Goal: Task Accomplishment & Management: Complete application form

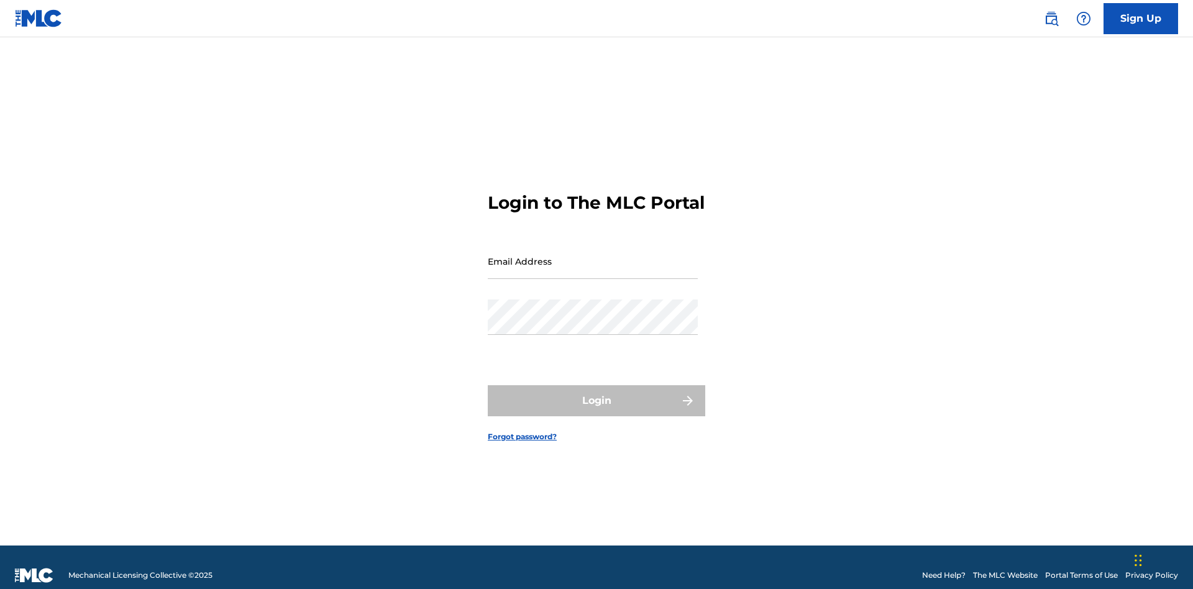
scroll to position [16, 0]
click at [1141, 18] on link "Sign Up" at bounding box center [1140, 18] width 75 height 31
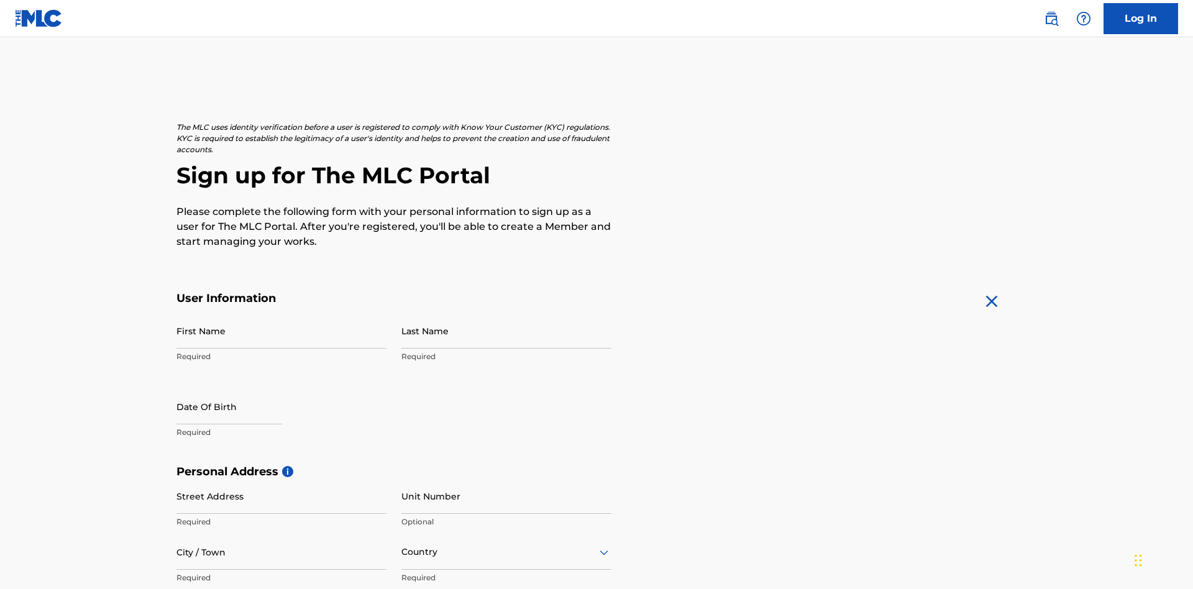
click at [281, 313] on input "First Name" at bounding box center [281, 330] width 210 height 35
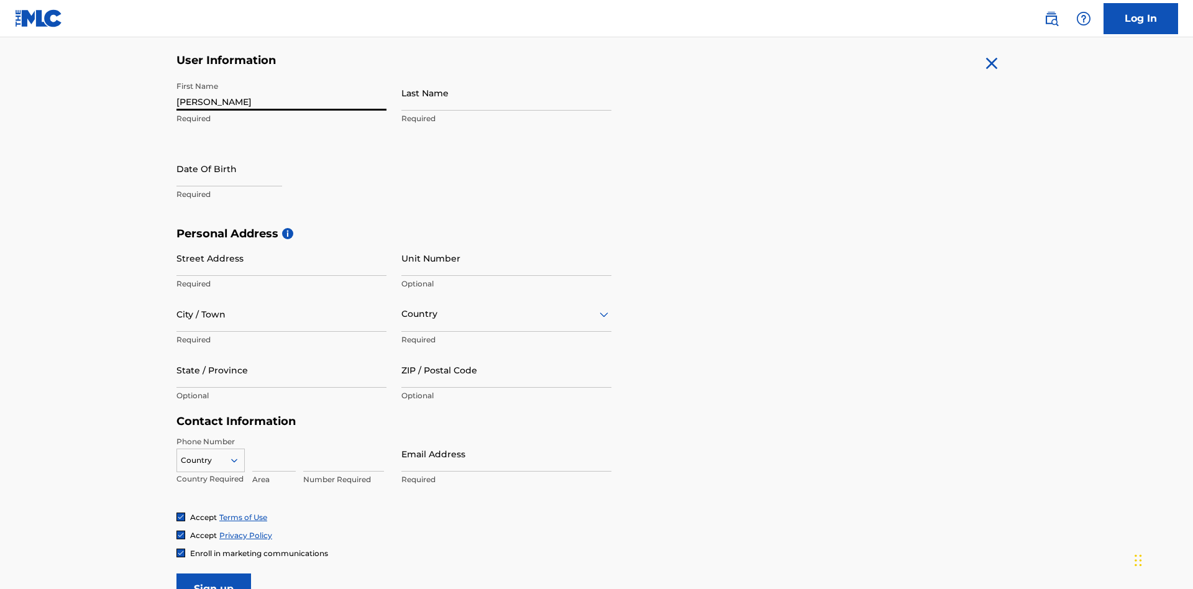
type input "Nicole"
click at [506, 93] on input "Last Name" at bounding box center [506, 92] width 210 height 35
type input "Ribble"
click at [239, 151] on input "text" at bounding box center [229, 168] width 106 height 35
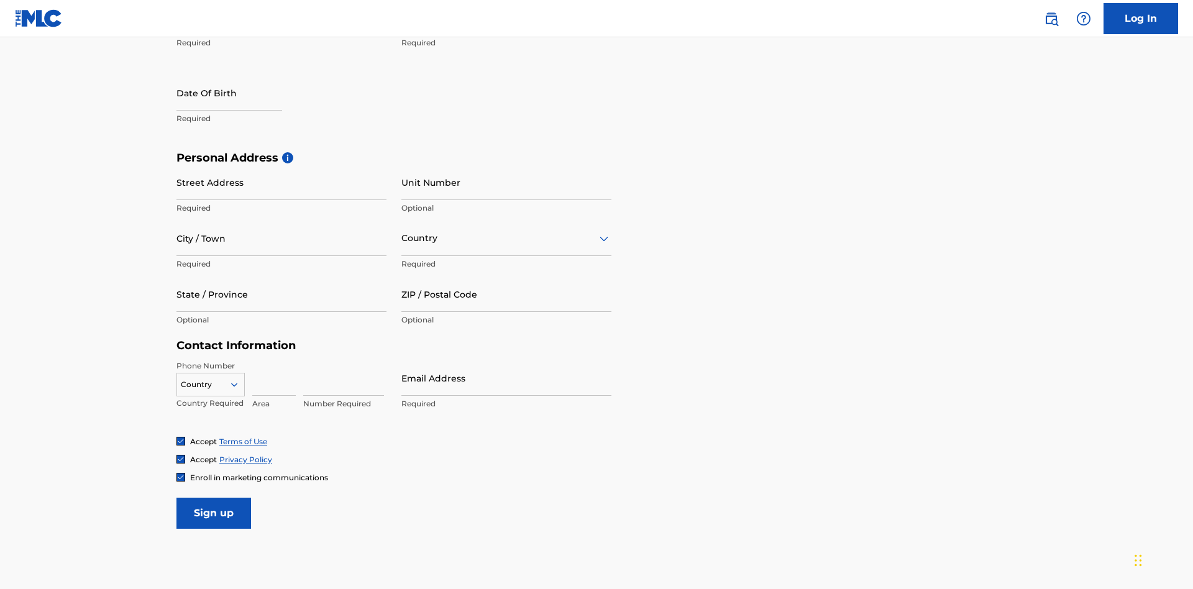
select select "7"
select select "2025"
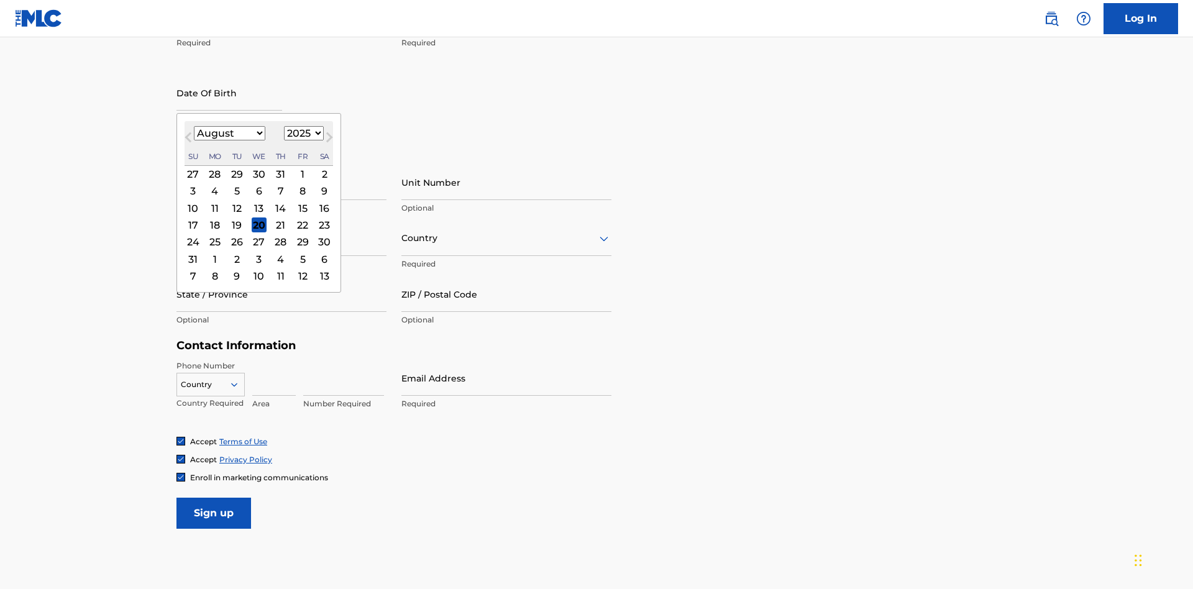
click at [229, 133] on select "January February March April May June July August September October November De…" at bounding box center [229, 133] width 71 height 14
select select "0"
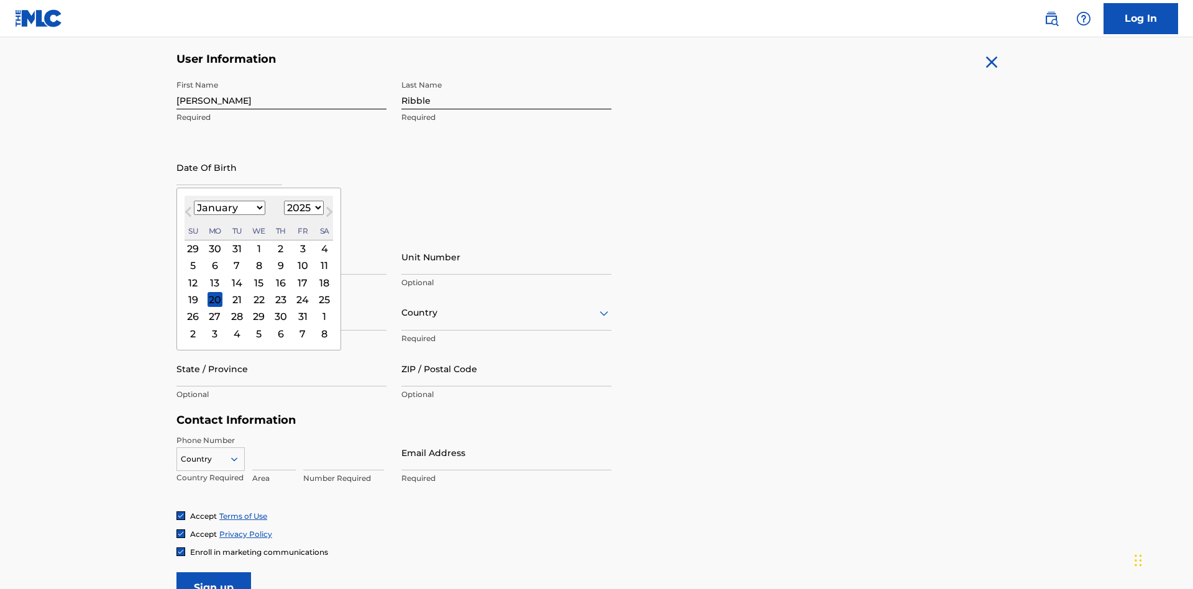
click at [302, 208] on select "1900 1901 1902 1903 1904 1905 1906 1907 1908 1909 1910 1911 1912 1913 1914 1915…" at bounding box center [304, 208] width 40 height 14
select select "1985"
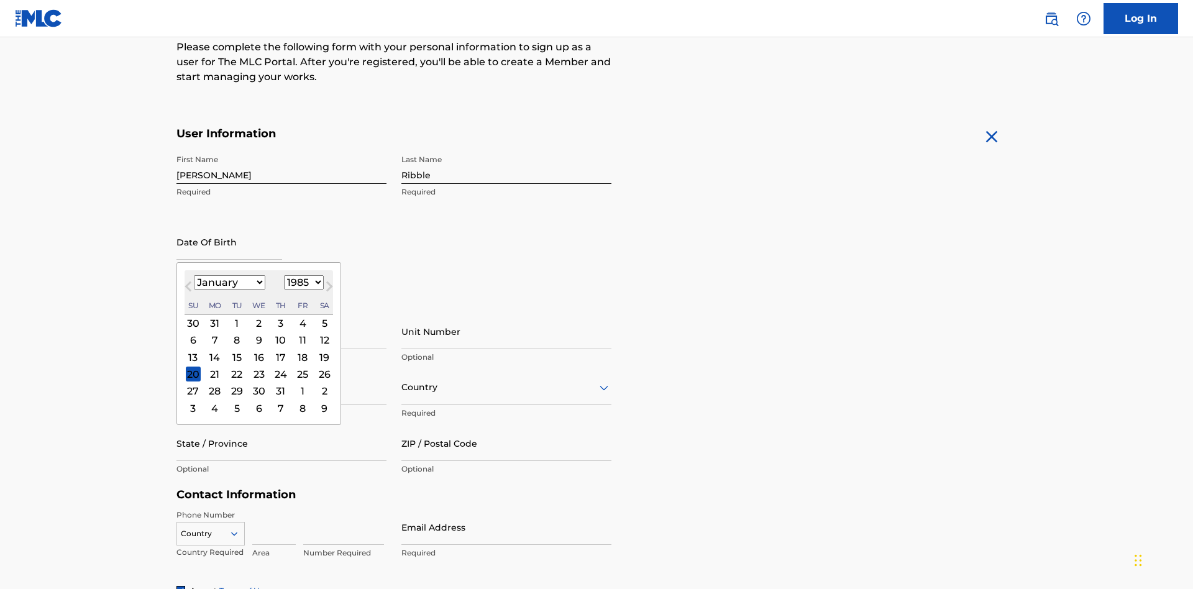
click at [302, 282] on select "1900 1901 1902 1903 1904 1905 1906 1907 1908 1909 1910 1911 1912 1913 1914 1915…" at bounding box center [304, 282] width 40 height 14
click at [236, 333] on div "8" at bounding box center [236, 340] width 15 height 15
type input "January 8 1985"
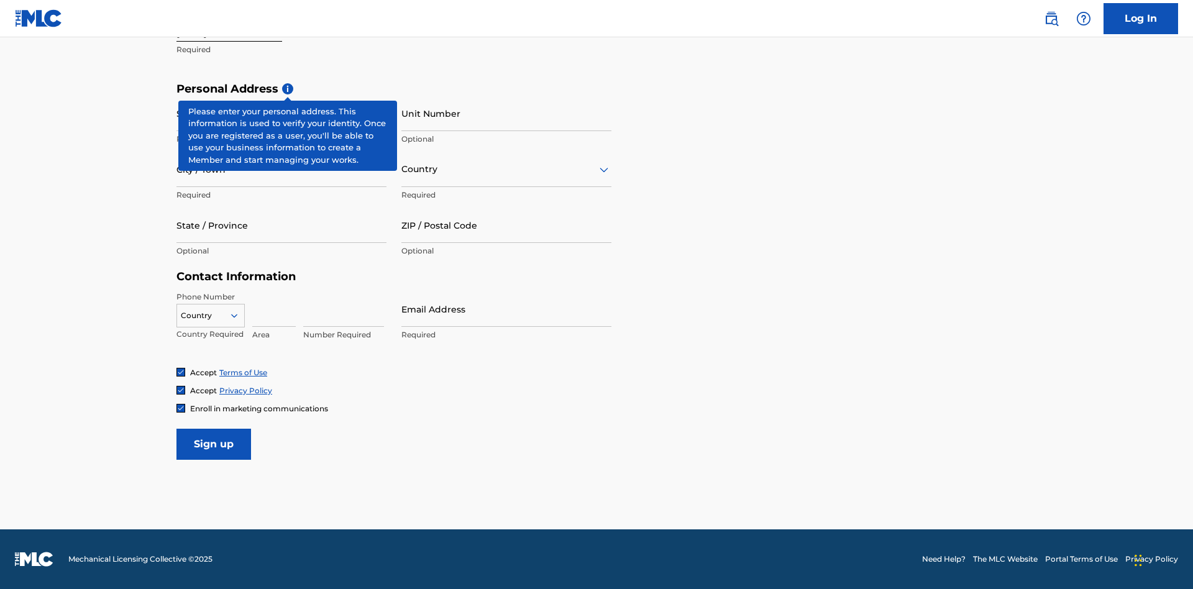
click at [281, 113] on input "Street Address" at bounding box center [281, 113] width 210 height 35
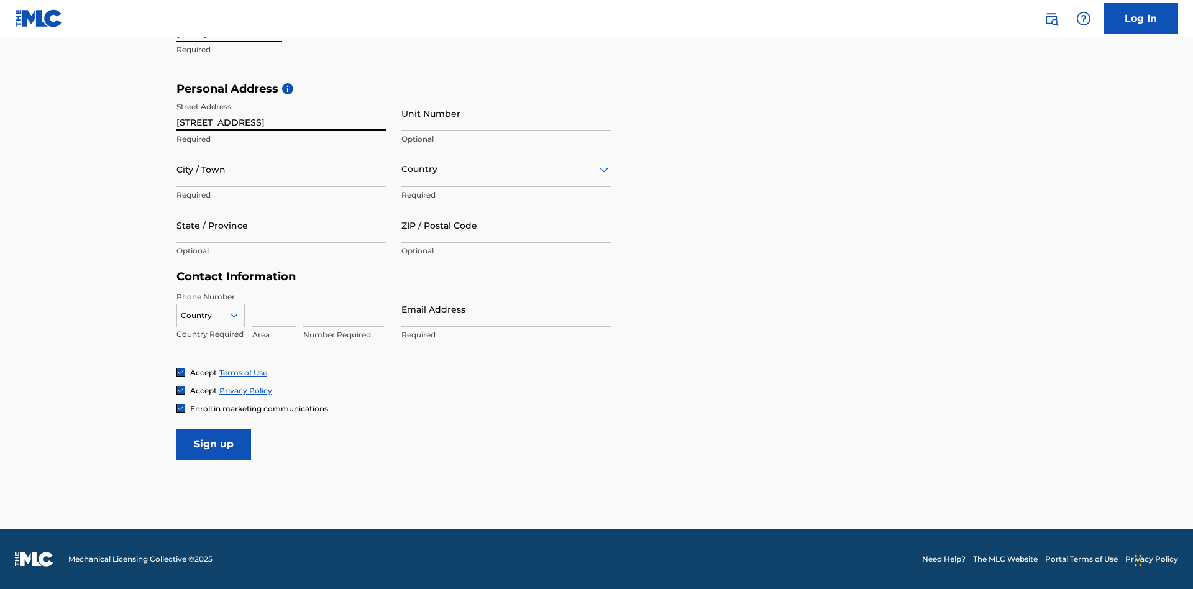
type input "9909 Elks Run Rd"
click at [281, 169] on input "City / Town" at bounding box center [281, 169] width 210 height 35
type input "Roseville"
click at [402, 169] on input "text" at bounding box center [402, 169] width 2 height 13
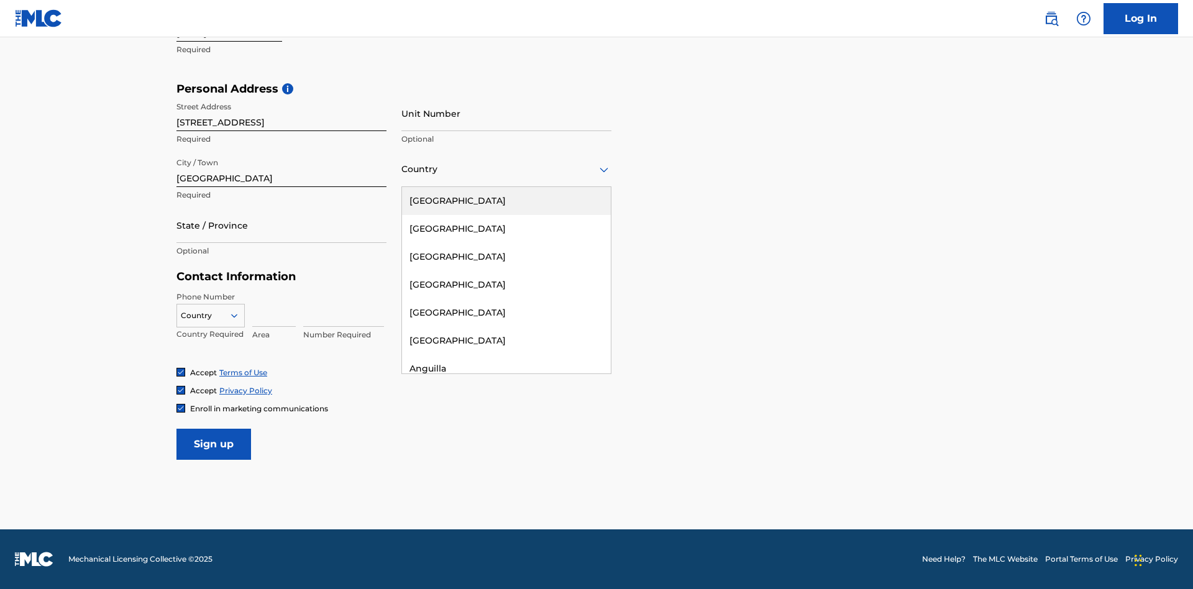
click at [506, 201] on div "United States" at bounding box center [506, 201] width 209 height 28
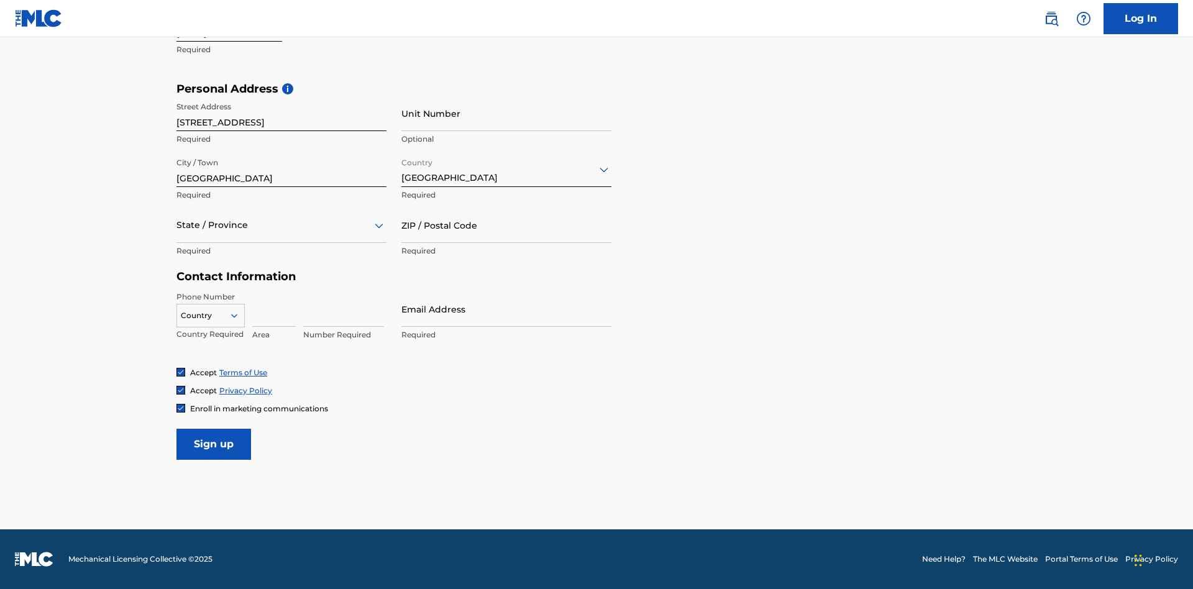
click at [281, 225] on div at bounding box center [281, 225] width 210 height 16
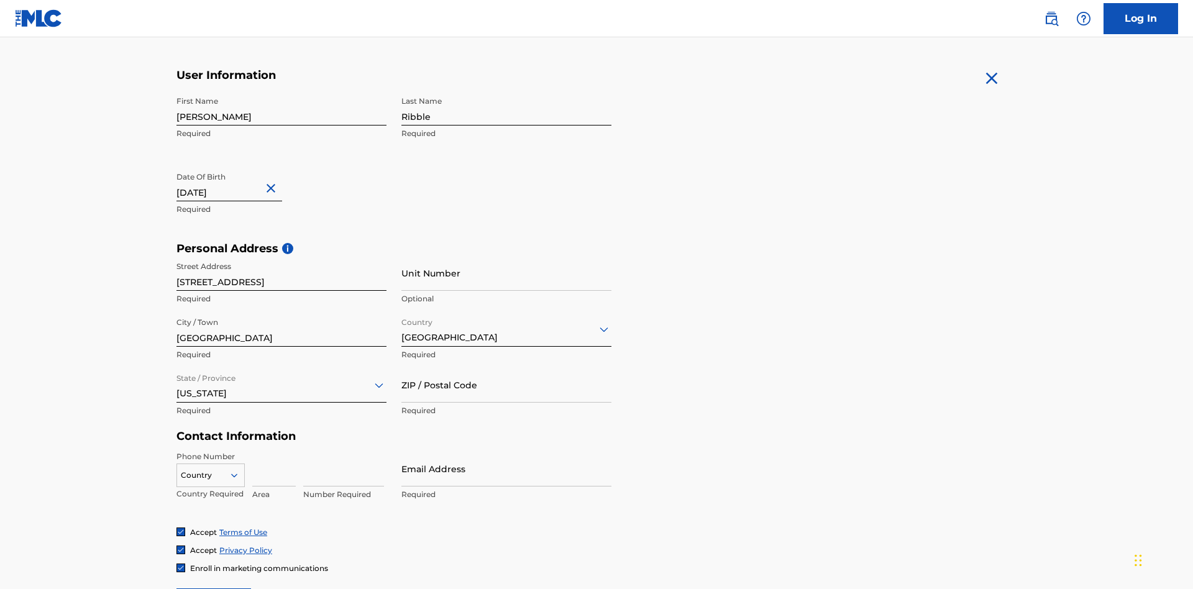
click at [506, 367] on input "ZIP / Postal Code" at bounding box center [506, 384] width 210 height 35
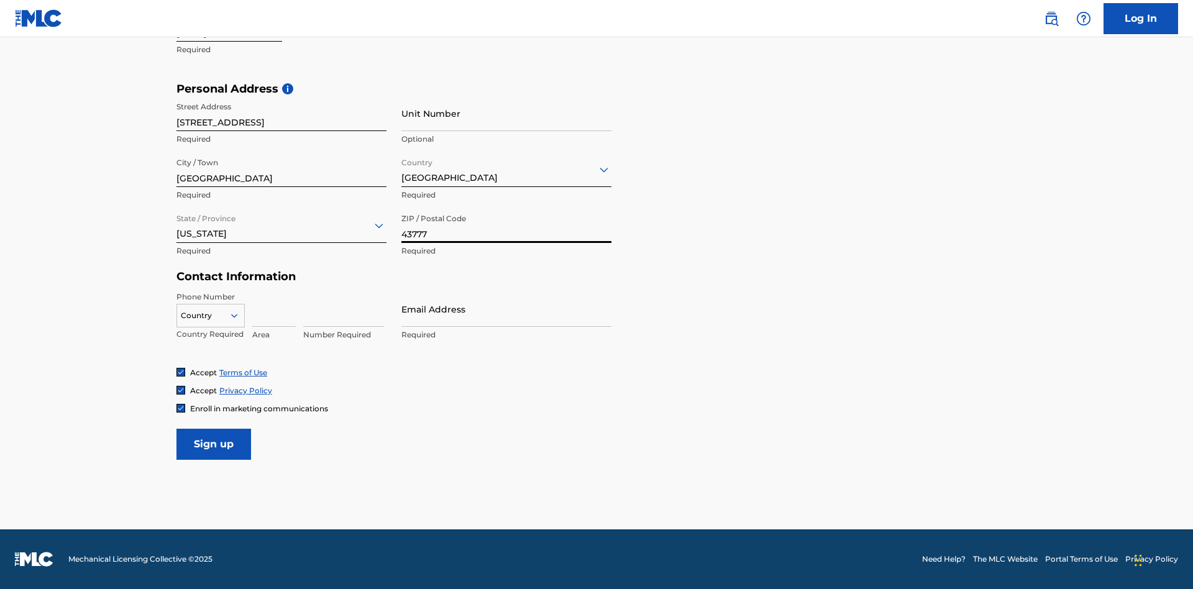
type input "43777"
click at [239, 315] on icon at bounding box center [234, 315] width 11 height 11
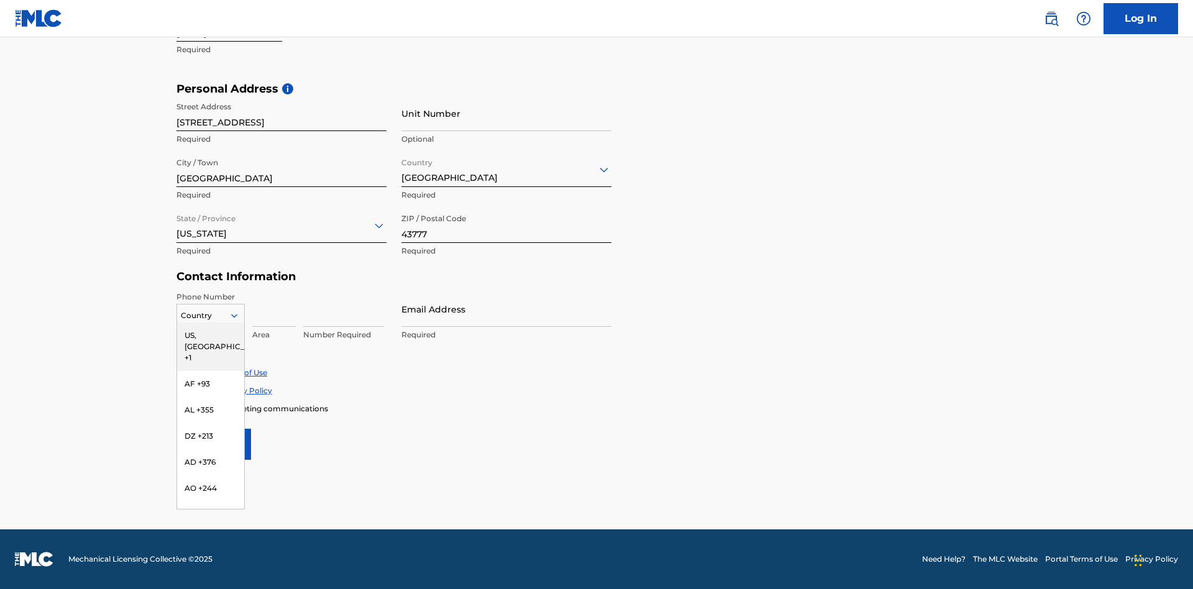
click at [211, 335] on div "US, [GEOGRAPHIC_DATA] +1" at bounding box center [210, 346] width 67 height 48
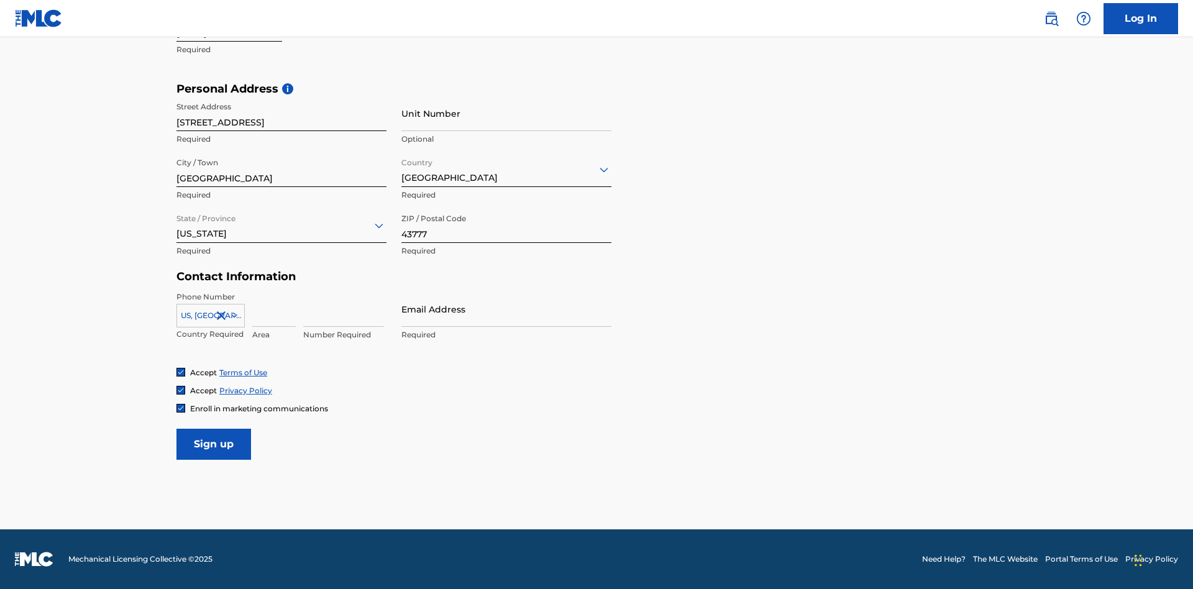
click at [274, 309] on input at bounding box center [273, 308] width 43 height 35
type input "740"
click at [344, 309] on input at bounding box center [343, 308] width 81 height 35
type input "8086351"
click at [506, 309] on input "Email Address" at bounding box center [506, 308] width 210 height 35
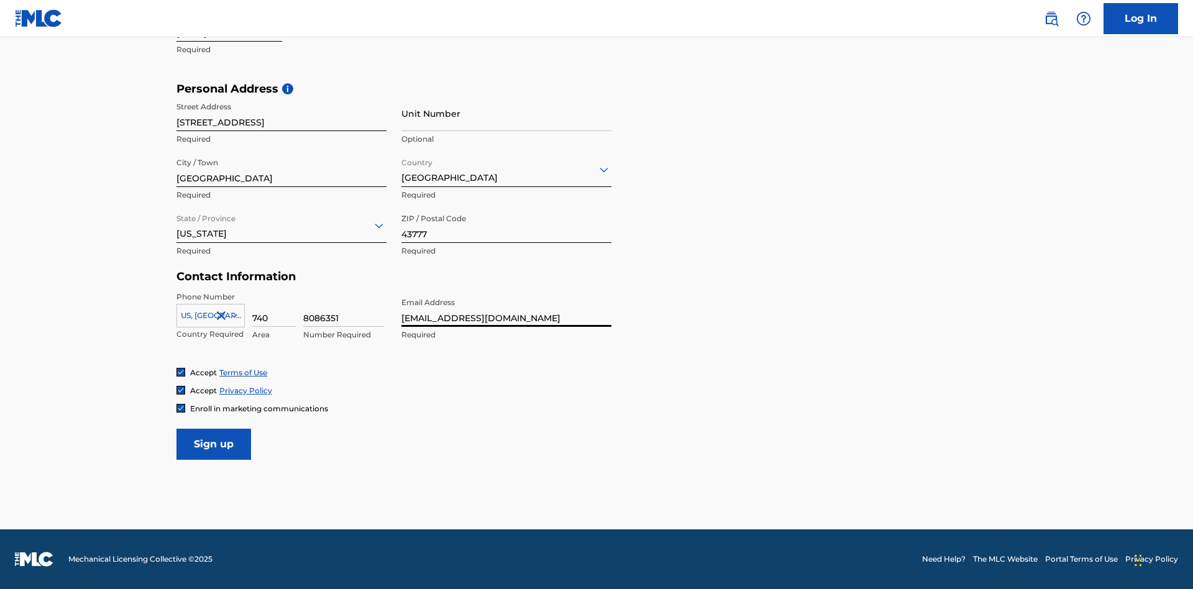
type input "[EMAIL_ADDRESS][DOMAIN_NAME]"
click at [214, 444] on input "Sign up" at bounding box center [213, 444] width 75 height 31
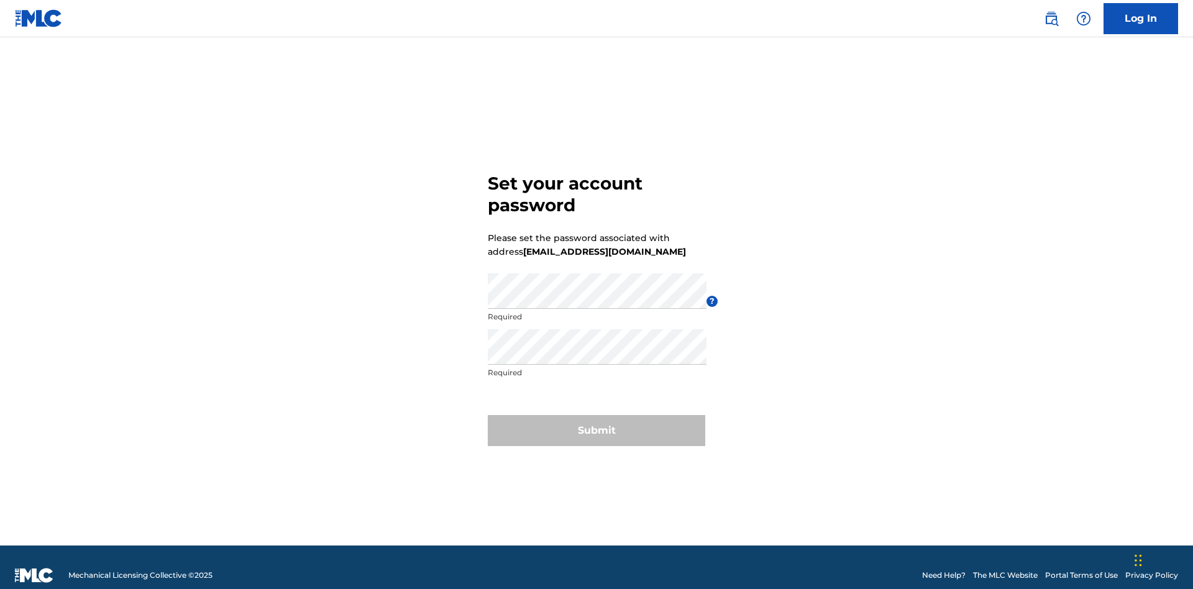
scroll to position [16, 0]
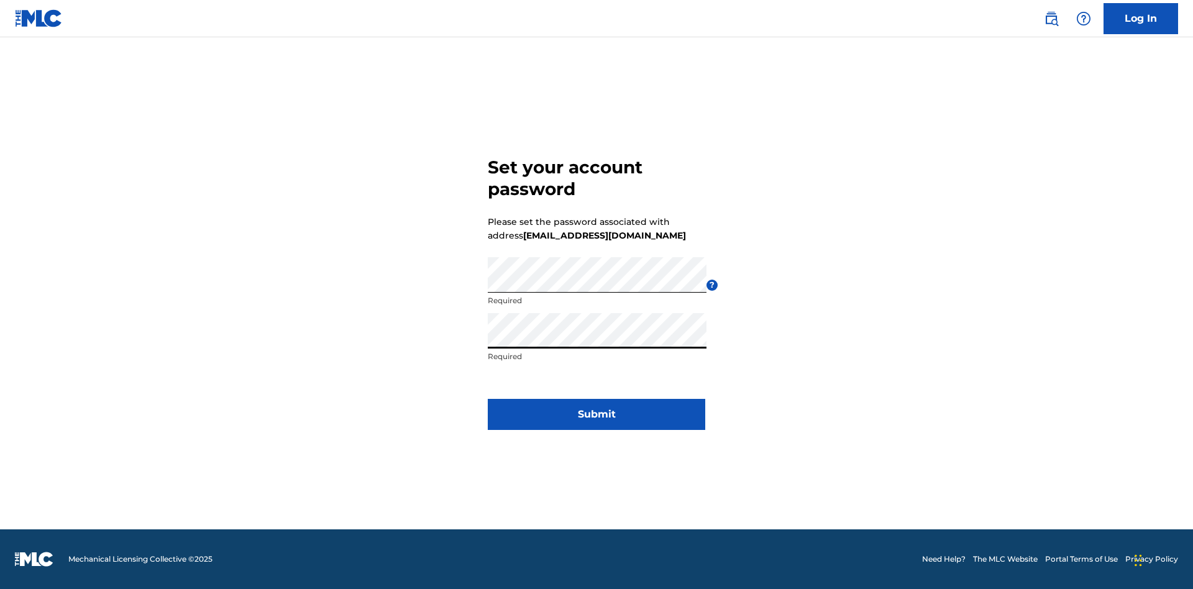
click at [596, 422] on button "Submit" at bounding box center [596, 414] width 217 height 31
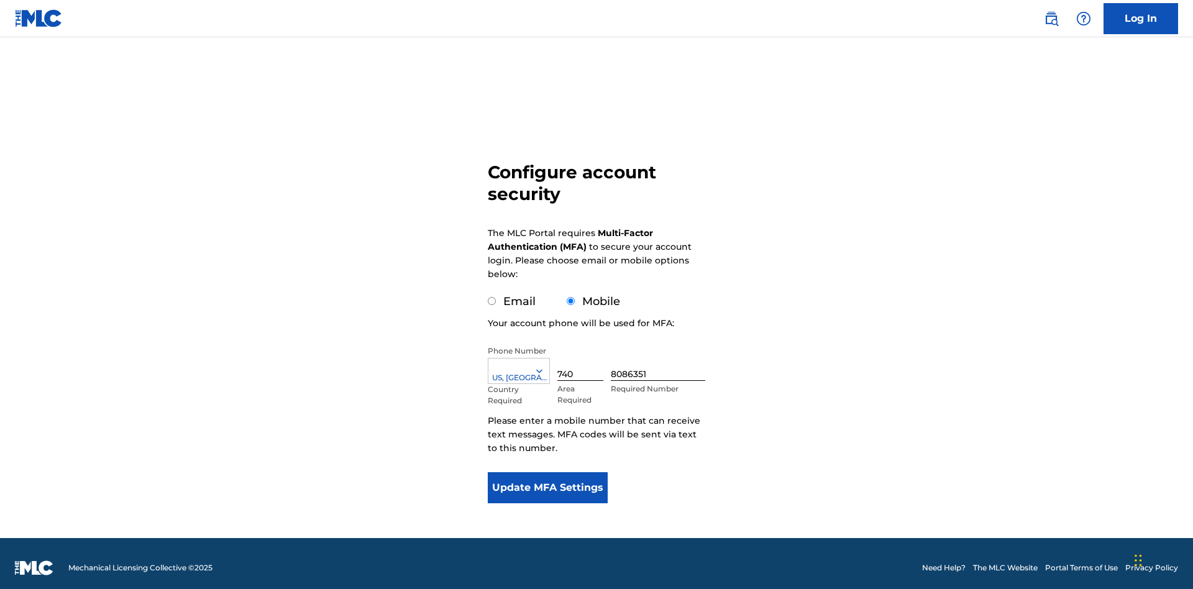
scroll to position [0, 0]
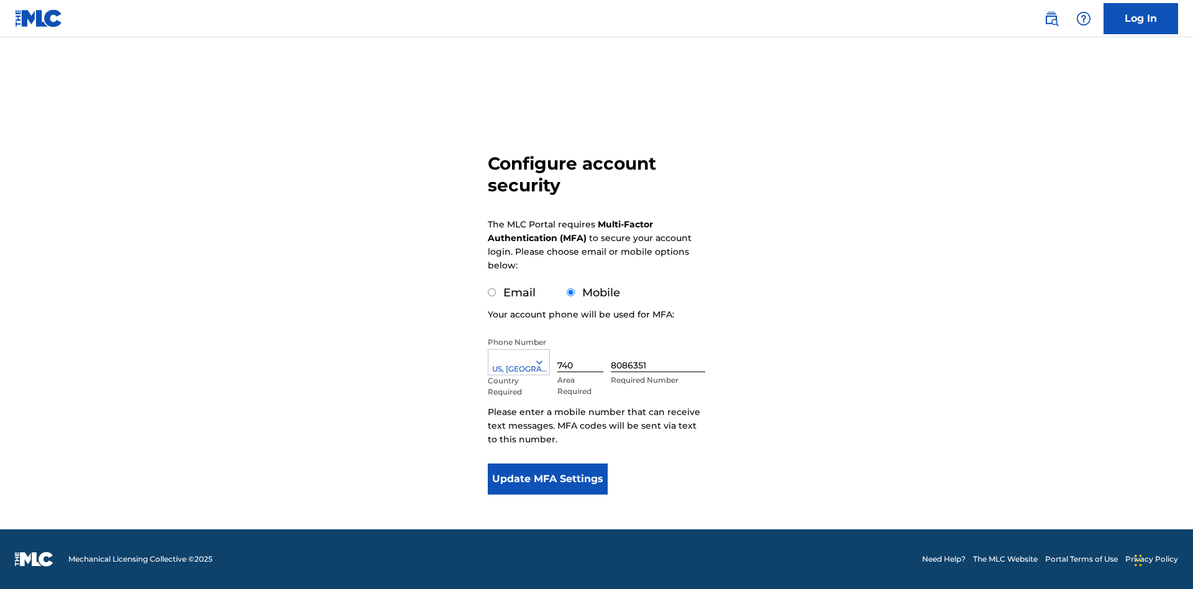
click at [492, 293] on input "Email" at bounding box center [492, 292] width 8 height 8
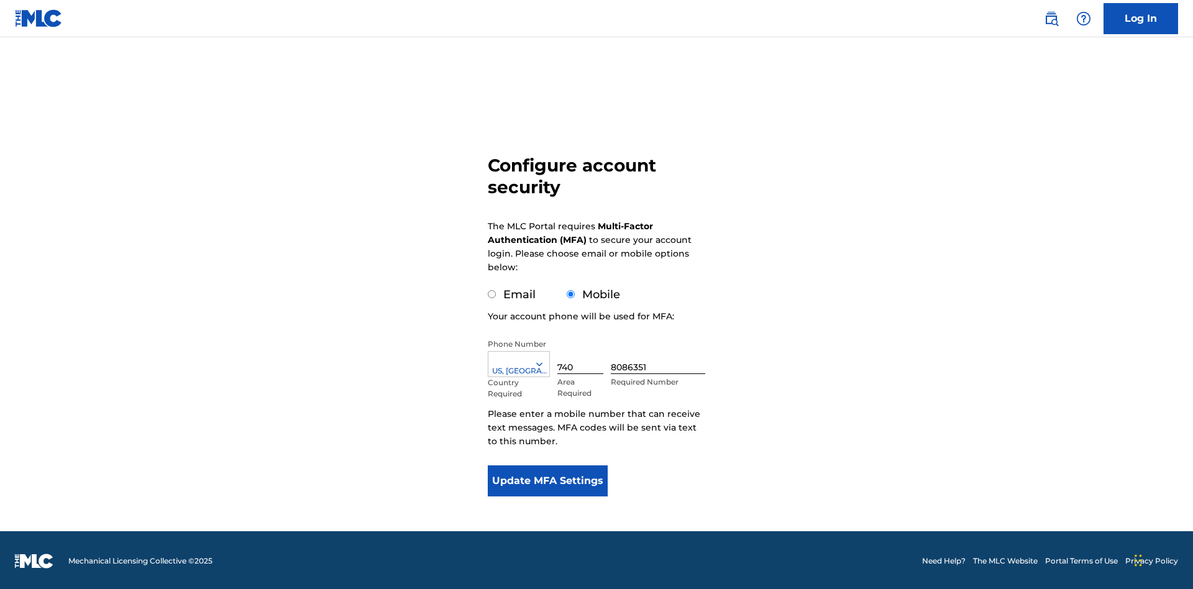
radio input "true"
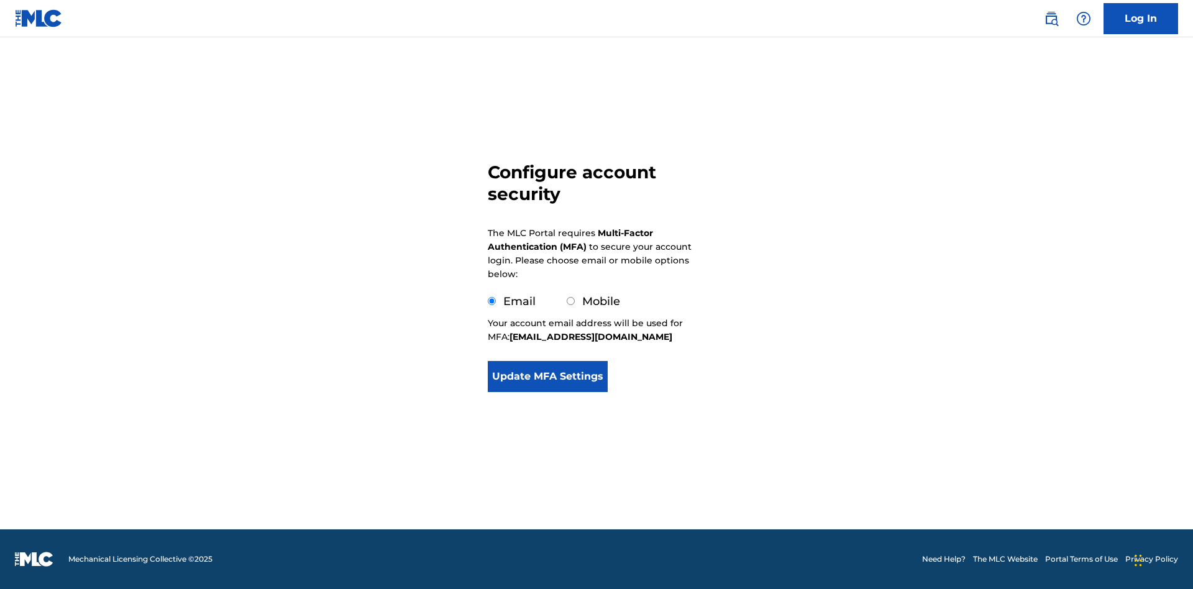
click at [547, 392] on button "Update MFA Settings" at bounding box center [548, 376] width 120 height 31
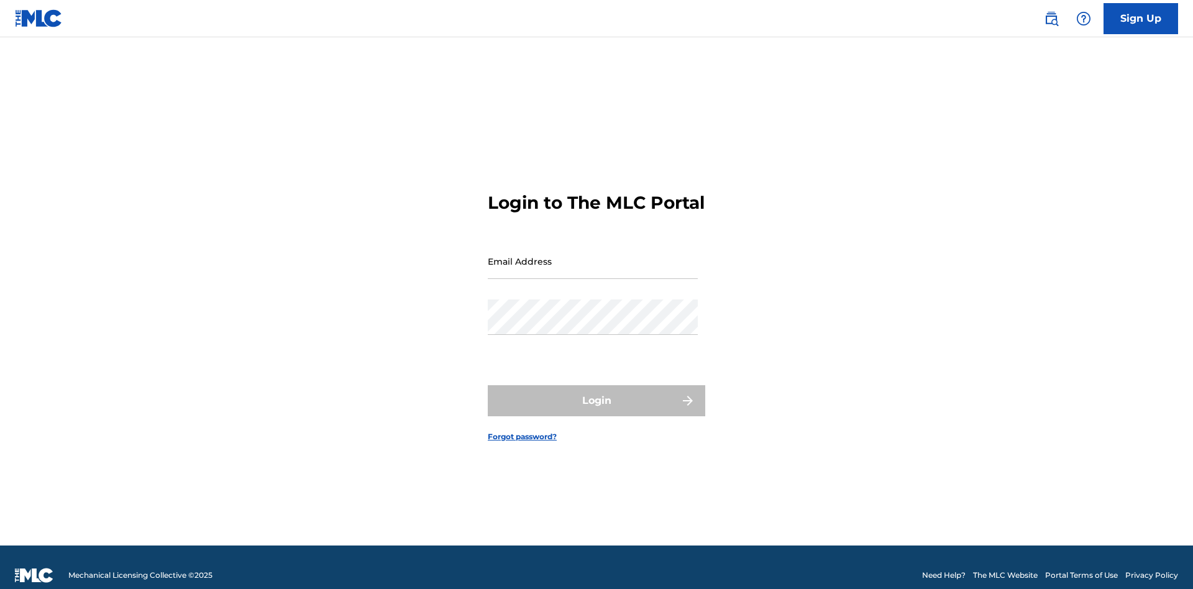
click at [593, 255] on input "Email Address" at bounding box center [593, 261] width 210 height 35
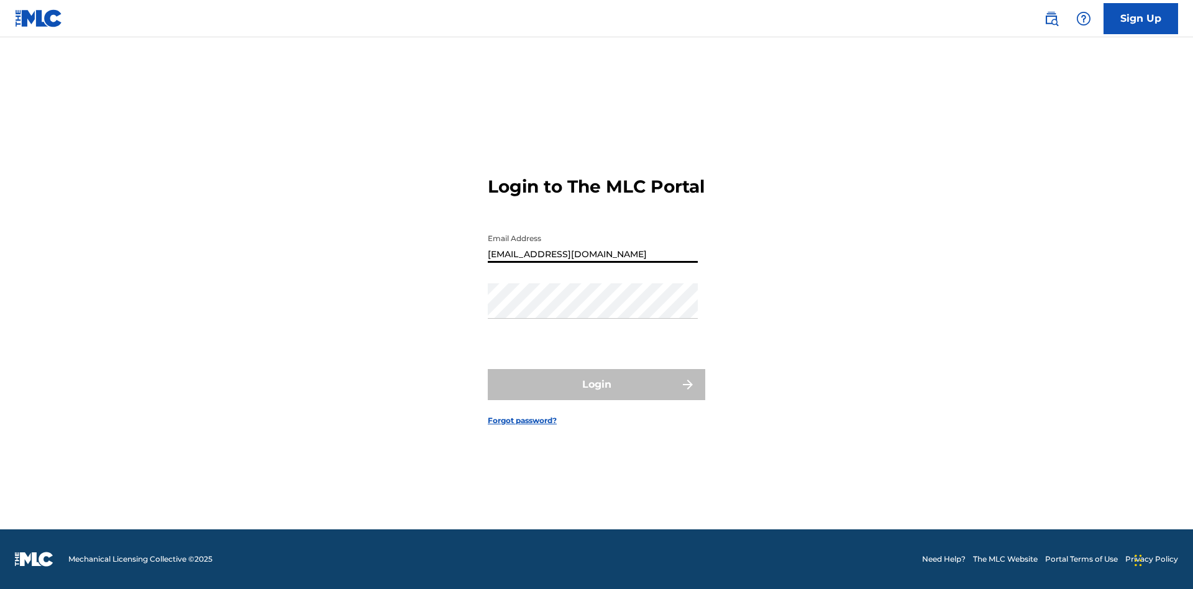
type input "[EMAIL_ADDRESS][DOMAIN_NAME]"
click at [596, 395] on button "Login" at bounding box center [596, 384] width 217 height 31
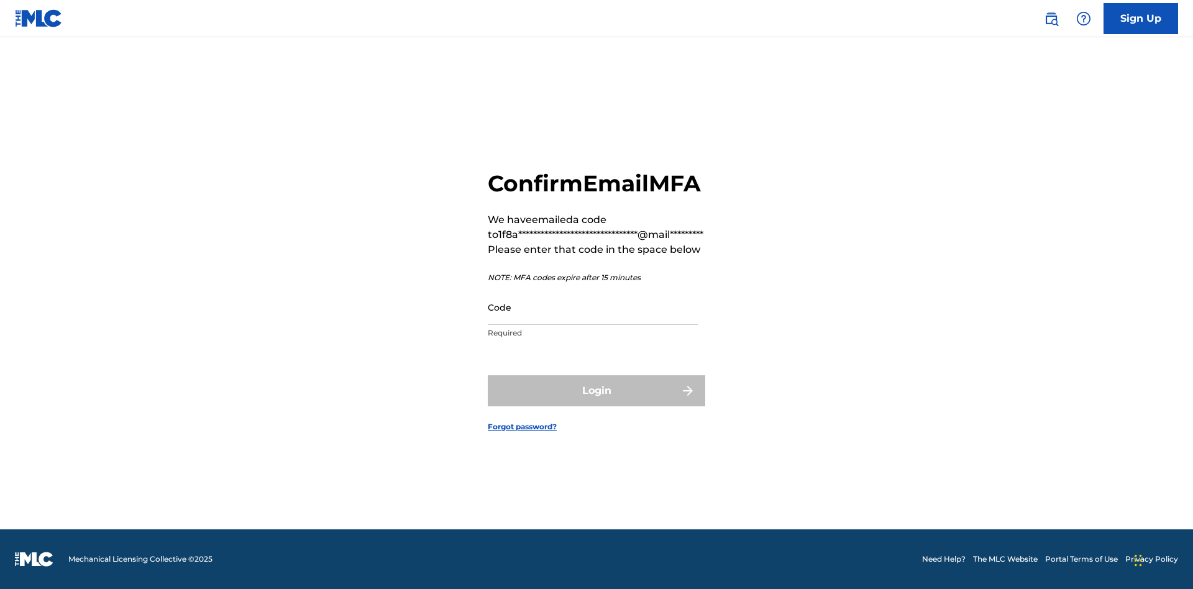
click at [593, 321] on input "Code" at bounding box center [593, 307] width 210 height 35
type input "832549"
click at [596, 404] on button "Login" at bounding box center [596, 390] width 217 height 31
